Goal: Navigation & Orientation: Understand site structure

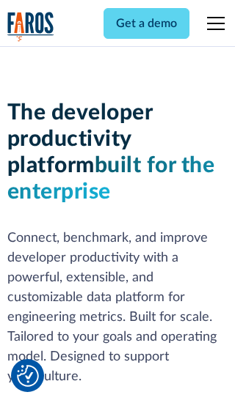
scroll to position [221, 0]
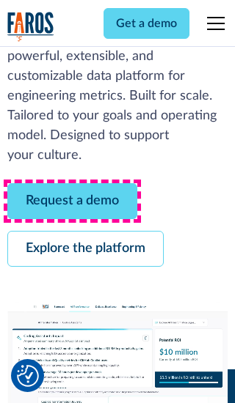
click at [72, 201] on link "Request a demo" at bounding box center [72, 201] width 130 height 36
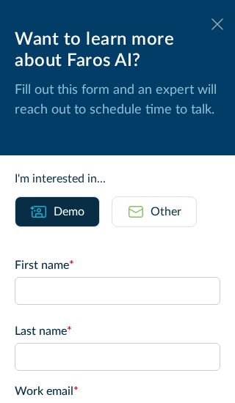
click at [217, 24] on icon at bounding box center [217, 23] width 12 height 11
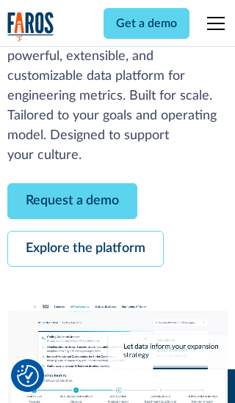
scroll to position [269, 0]
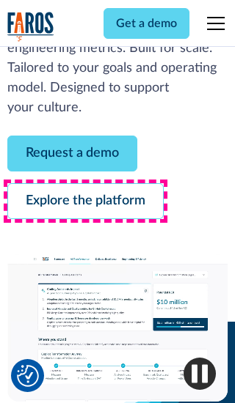
click at [85, 201] on link "Explore the platform" at bounding box center [85, 201] width 156 height 36
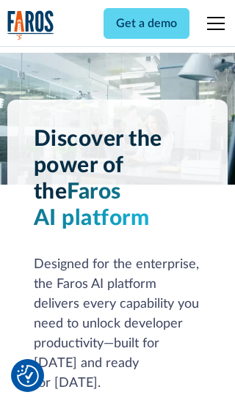
scroll to position [11017, 0]
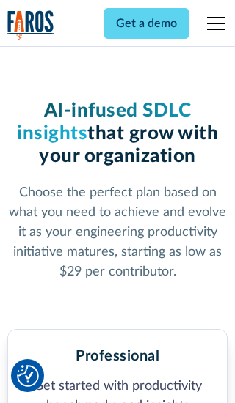
scroll to position [2278, 0]
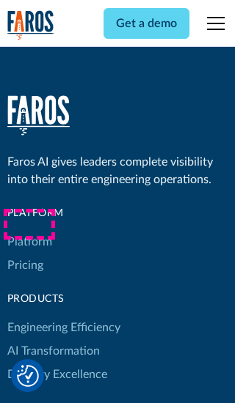
click at [29, 230] on link "Platform" at bounding box center [29, 241] width 45 height 23
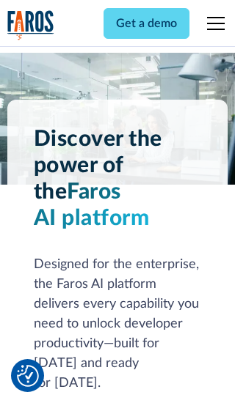
scroll to position [11487, 0]
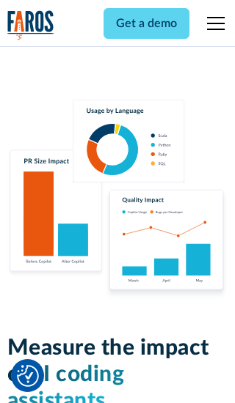
scroll to position [9068, 0]
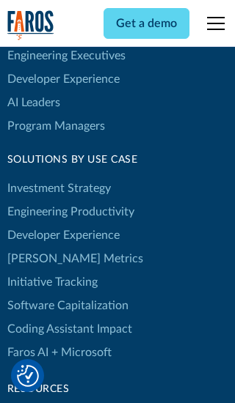
click at [44, 247] on link "[PERSON_NAME] Metrics" at bounding box center [75, 258] width 136 height 23
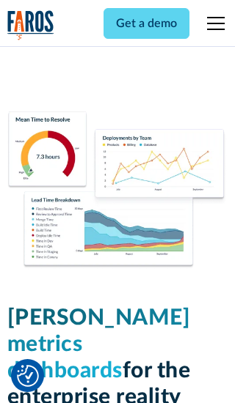
scroll to position [6424, 0]
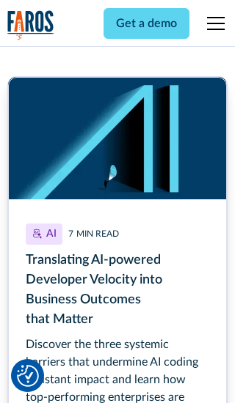
scroll to position [6630, 0]
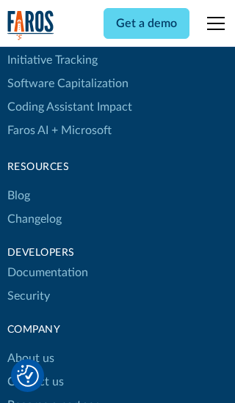
click at [34, 207] on link "Changelog" at bounding box center [34, 218] width 54 height 23
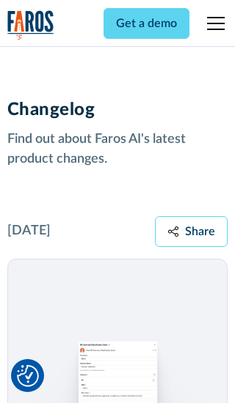
scroll to position [17711, 0]
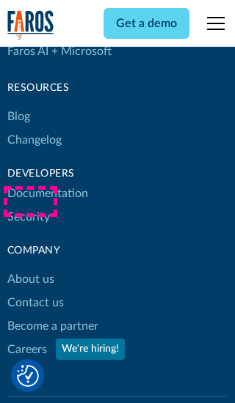
click at [30, 268] on link "About us" at bounding box center [30, 279] width 47 height 23
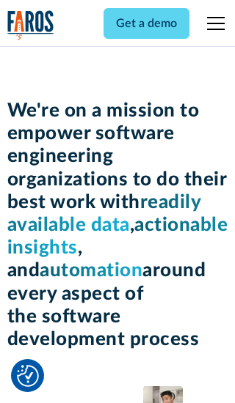
scroll to position [5061, 0]
